Goal: Task Accomplishment & Management: Use online tool/utility

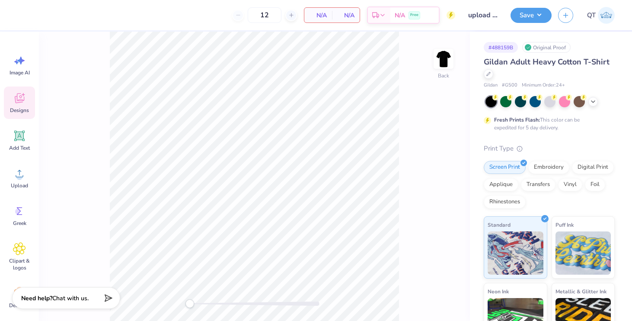
click at [24, 104] on icon at bounding box center [19, 98] width 13 height 13
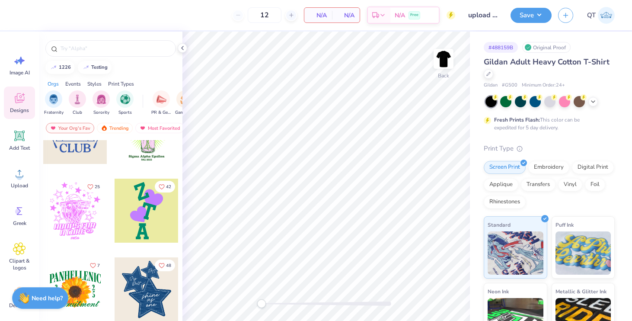
scroll to position [120, 0]
click at [143, 204] on div at bounding box center [147, 210] width 64 height 64
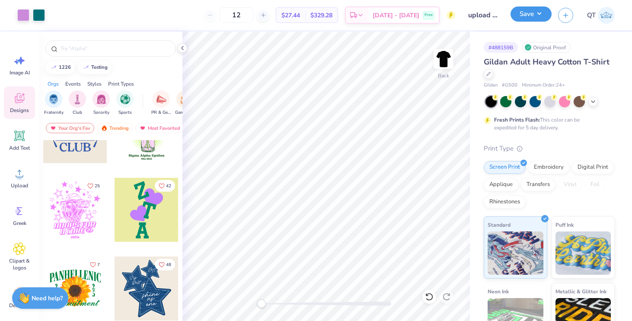
click at [522, 18] on button "Save" at bounding box center [531, 13] width 41 height 15
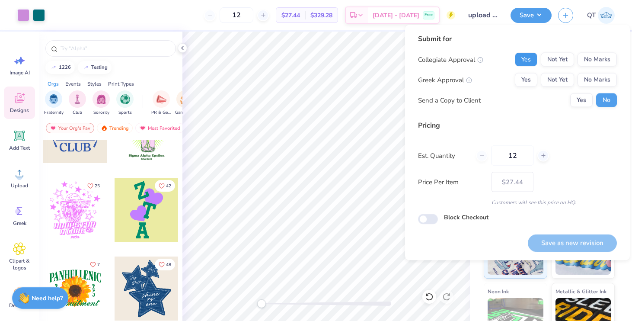
click at [526, 57] on button "Yes" at bounding box center [526, 60] width 22 height 14
click at [528, 77] on button "Yes" at bounding box center [526, 80] width 22 height 14
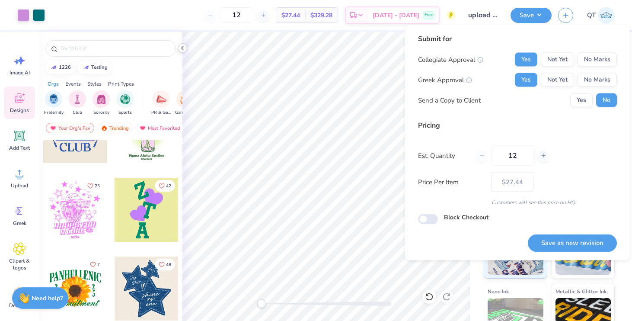
click at [185, 46] on icon at bounding box center [182, 48] width 7 height 7
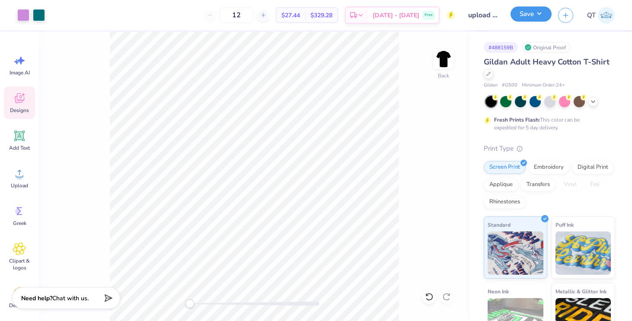
click at [539, 17] on button "Save" at bounding box center [531, 13] width 41 height 15
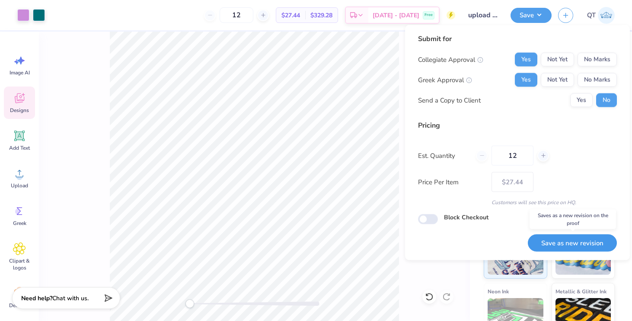
click at [552, 244] on button "Save as new revision" at bounding box center [572, 243] width 89 height 18
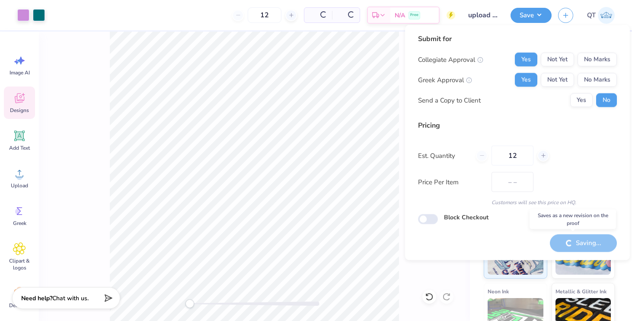
type input "$27.44"
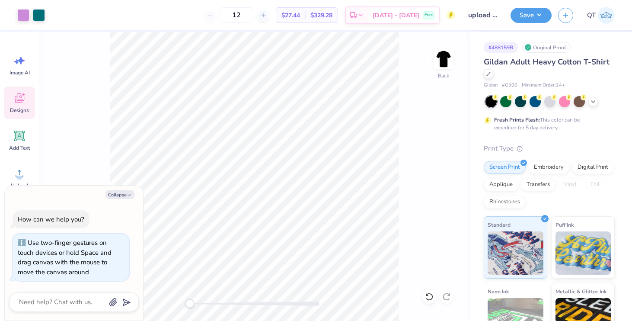
click at [151, 291] on div "Back" at bounding box center [254, 176] width 431 height 289
click at [130, 195] on icon "button" at bounding box center [129, 194] width 5 height 5
type textarea "x"
